Goal: Task Accomplishment & Management: Manage account settings

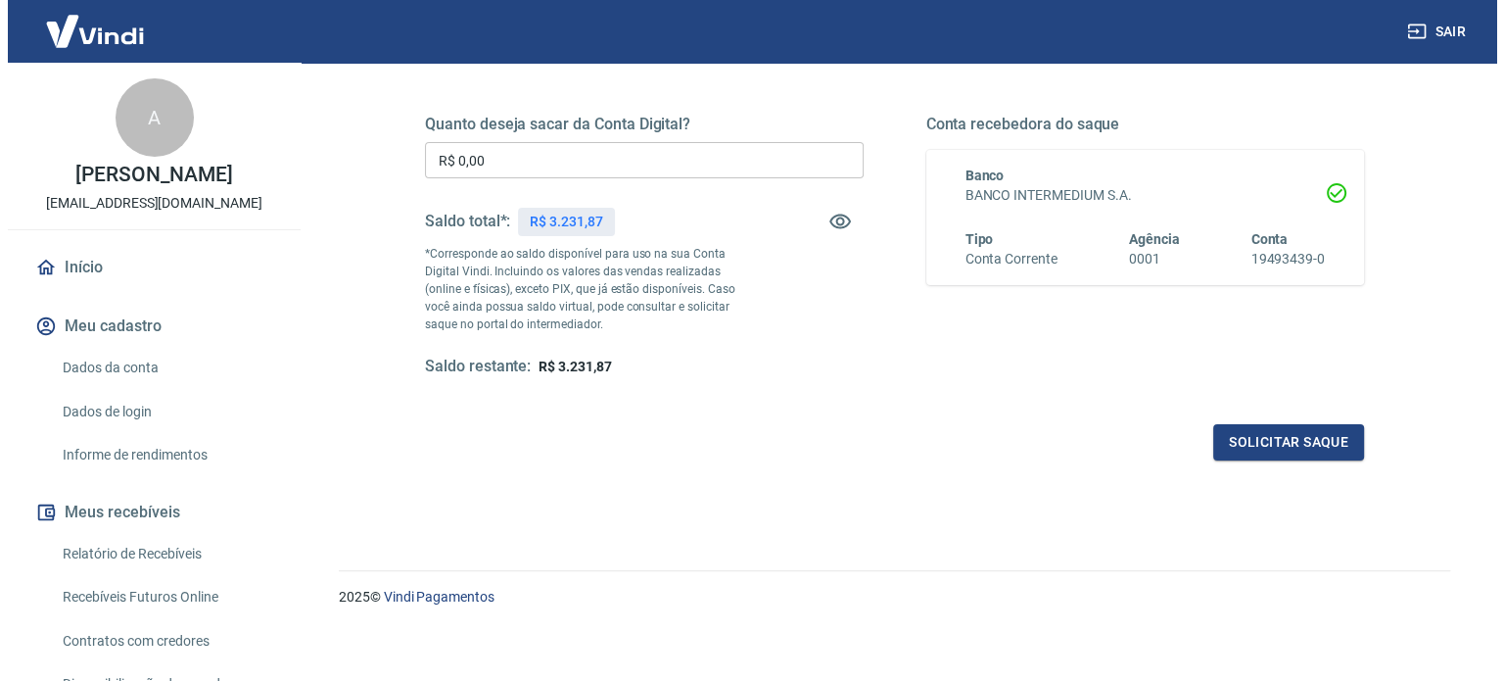
scroll to position [286, 0]
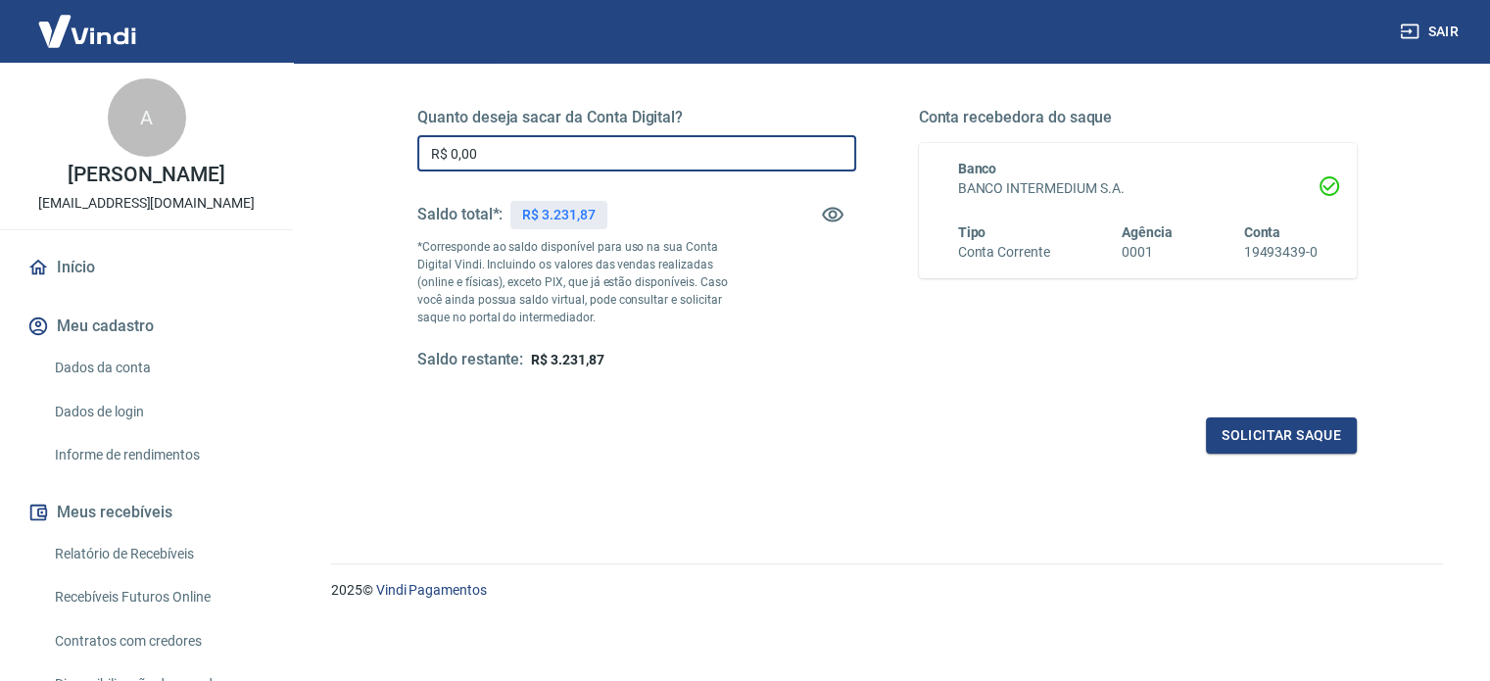
click at [596, 141] on input "R$ 0,00" at bounding box center [636, 153] width 439 height 36
type input "R$ 3.231,87"
click at [1265, 436] on button "Solicitar saque" at bounding box center [1281, 435] width 151 height 36
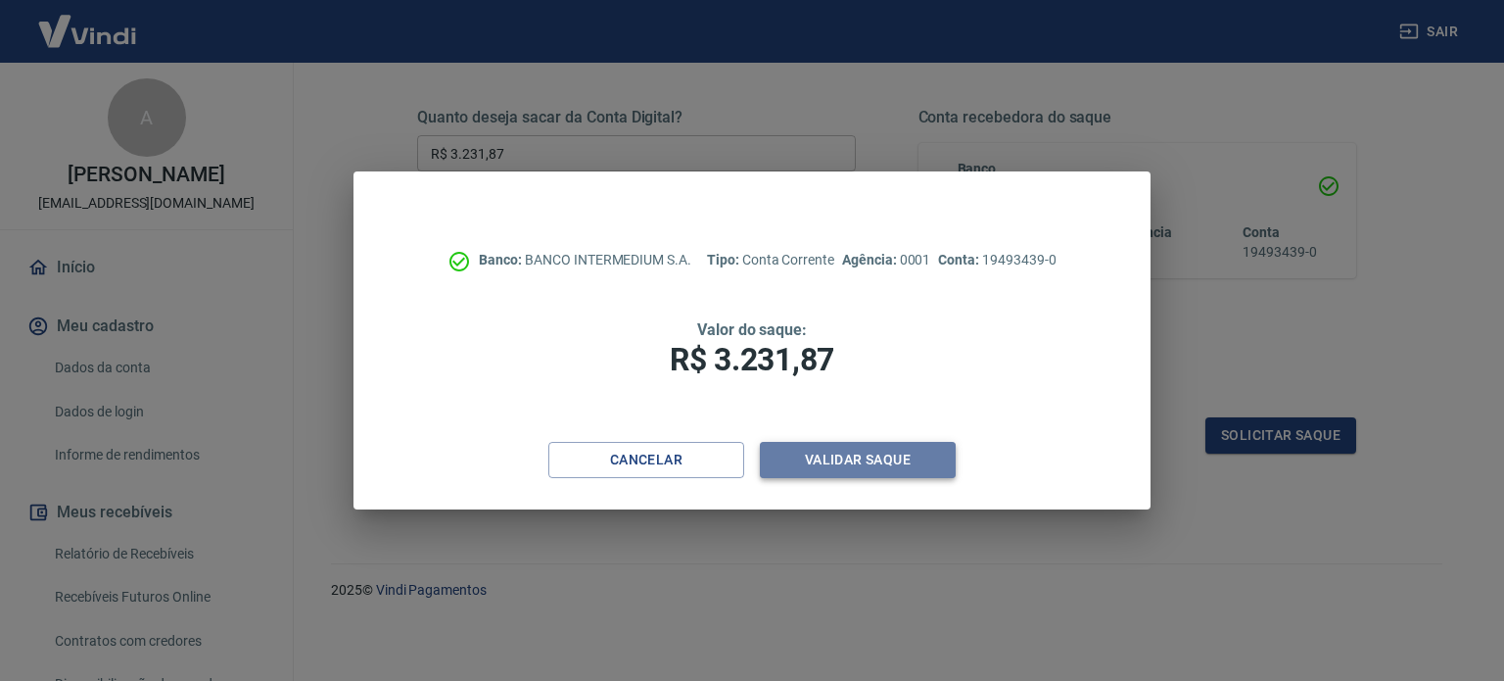
click at [864, 447] on button "Validar saque" at bounding box center [858, 460] width 196 height 36
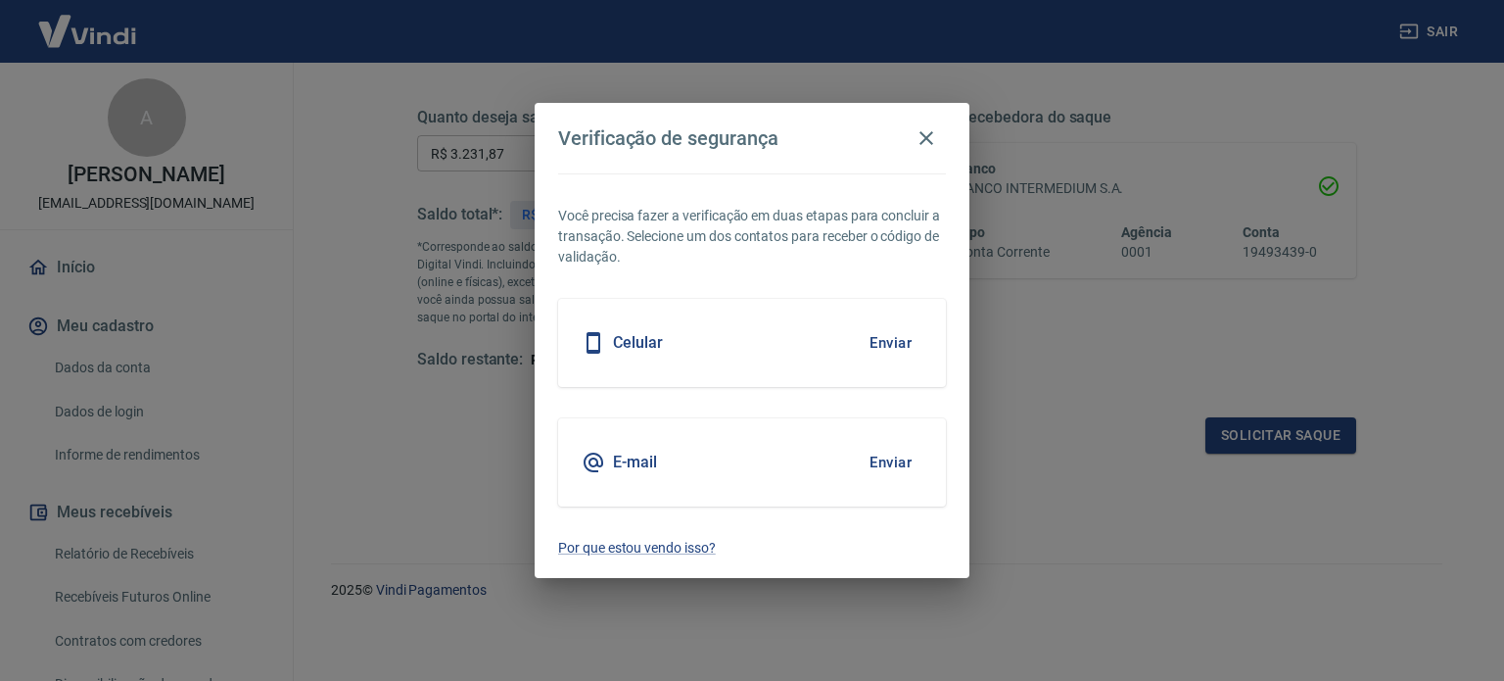
click at [891, 348] on button "Enviar" at bounding box center [891, 342] width 64 height 41
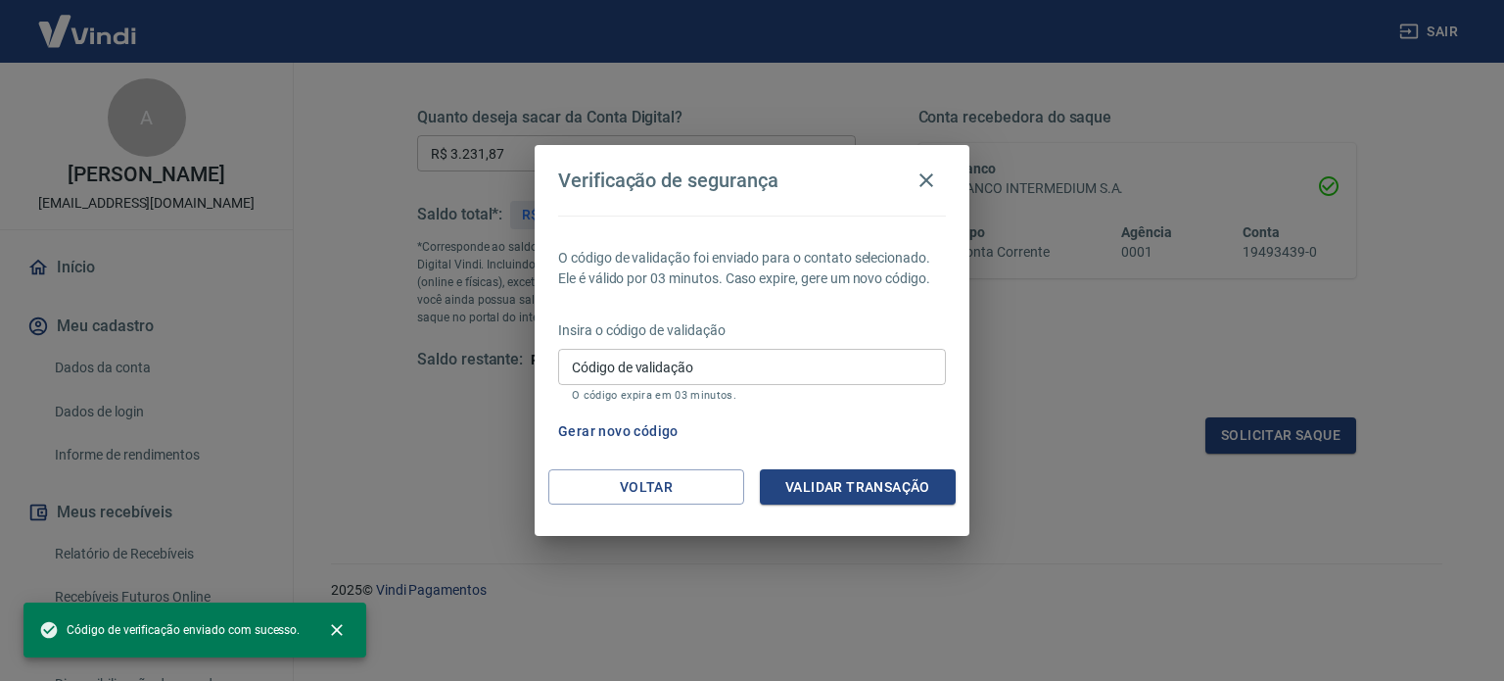
click at [708, 367] on input "Código de validação" at bounding box center [752, 367] width 388 height 36
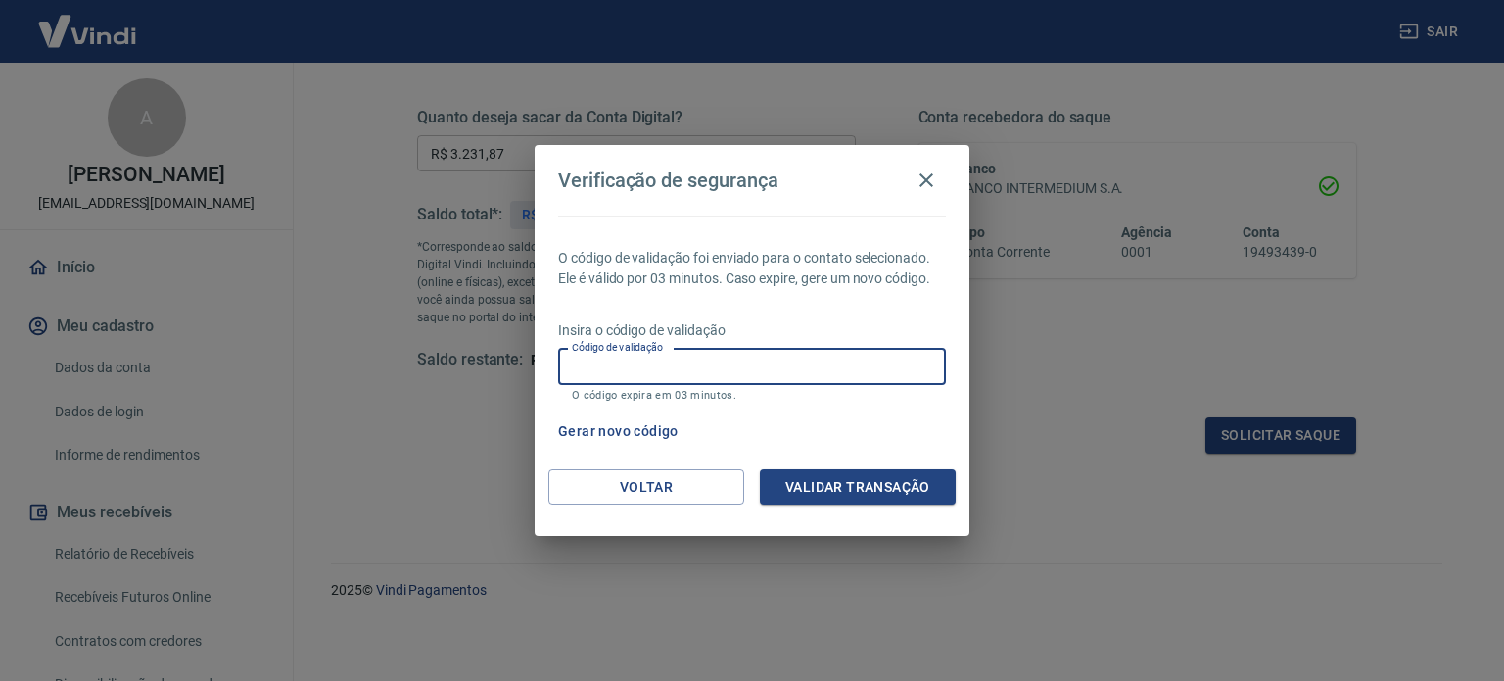
click at [782, 300] on div "O código de validação foi enviado para o contato selecionado. Ele é válido por …" at bounding box center [752, 342] width 435 height 254
click at [713, 357] on input "Código de validação" at bounding box center [752, 367] width 388 height 36
click at [798, 288] on p "O código de validação foi enviado para o contato selecionado. Ele é válido por …" at bounding box center [752, 268] width 388 height 41
click at [665, 360] on input "Código de validação" at bounding box center [752, 367] width 388 height 36
type input "264560"
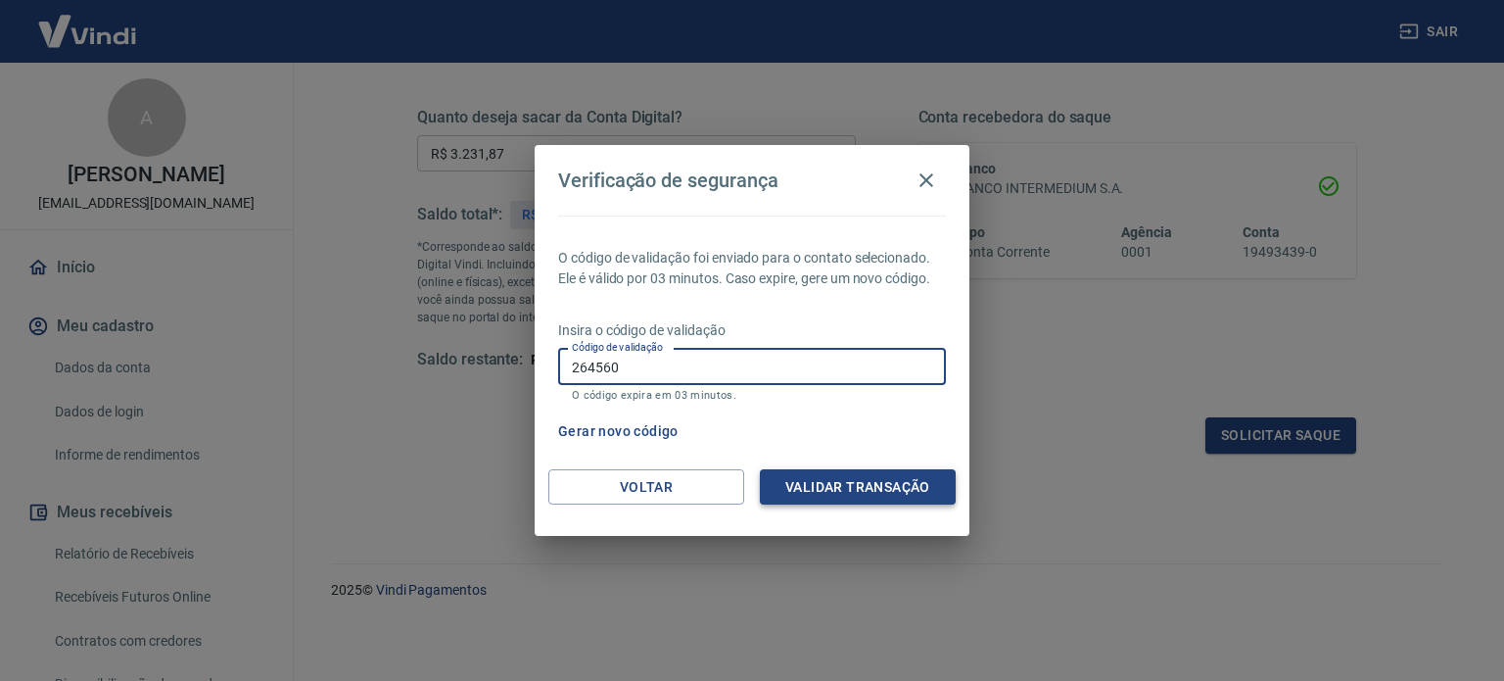
click at [870, 489] on button "Validar transação" at bounding box center [858, 487] width 196 height 36
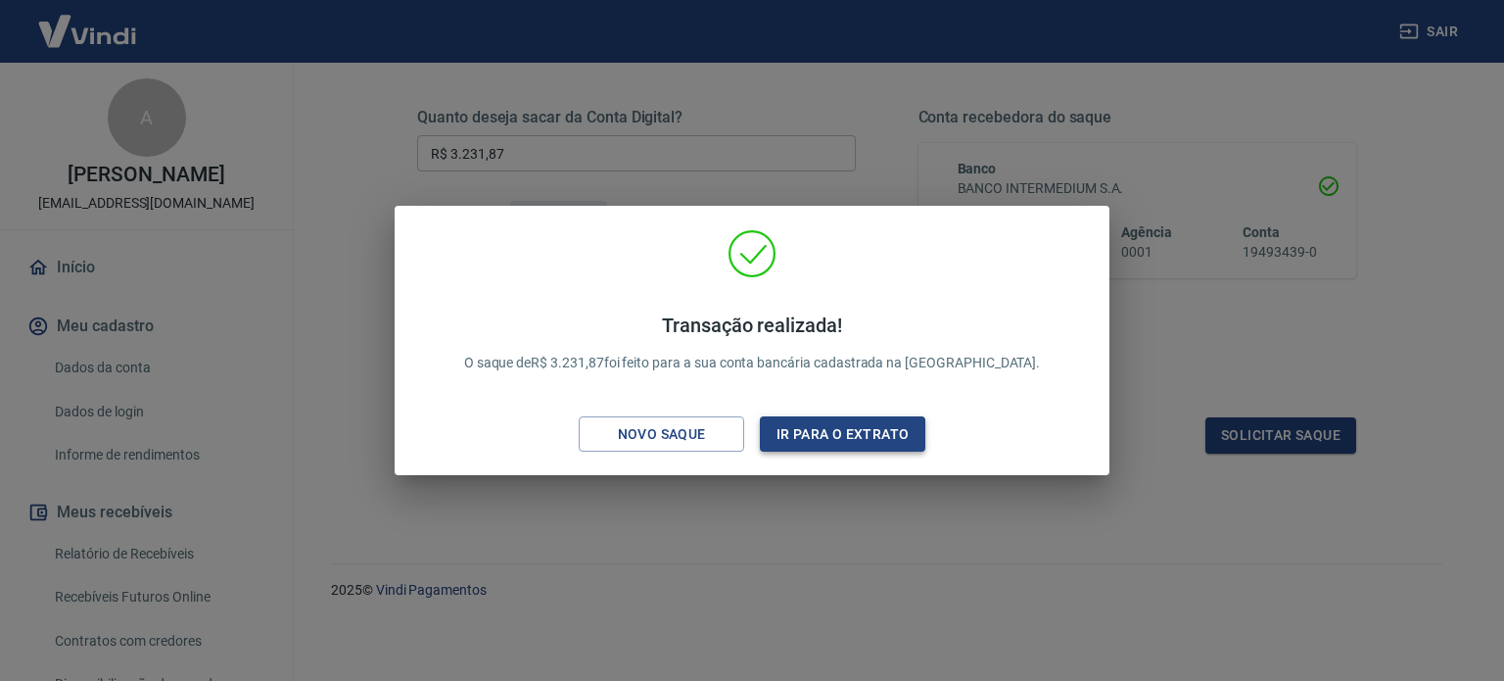
click at [847, 426] on button "Ir para o extrato" at bounding box center [843, 434] width 166 height 36
